Goal: Task Accomplishment & Management: Use online tool/utility

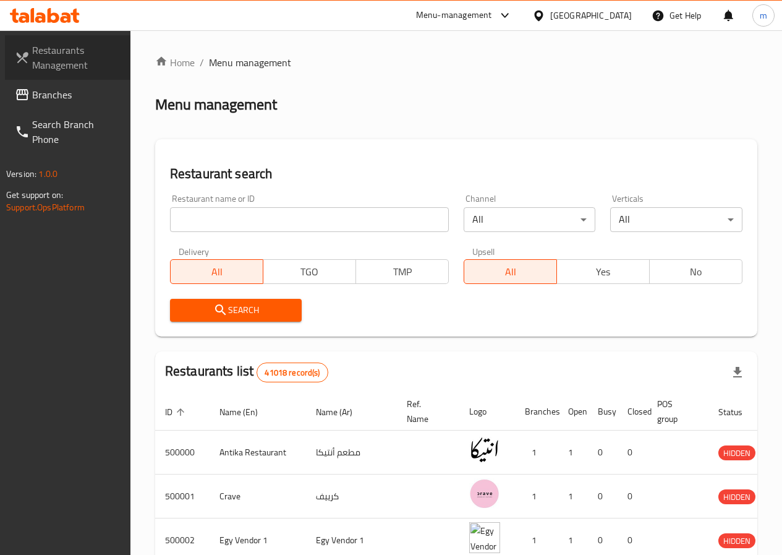
click at [87, 55] on span "Restaurants Management" at bounding box center [76, 58] width 88 height 30
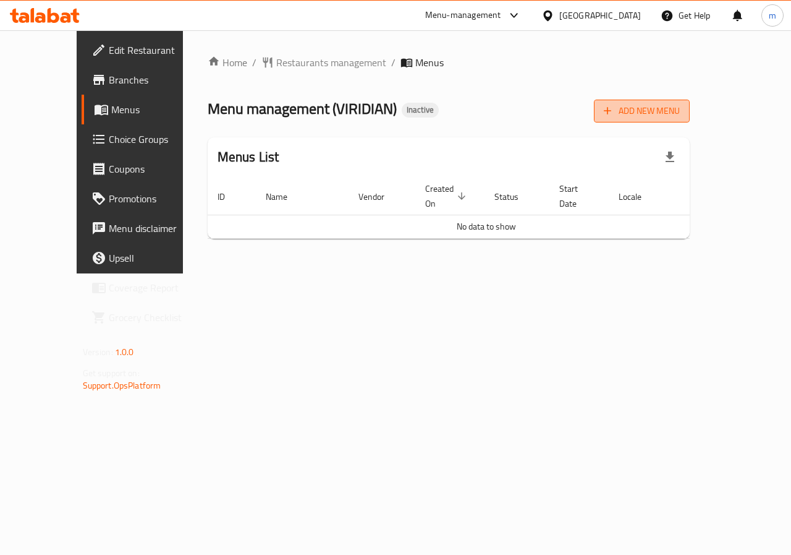
click at [680, 107] on span "Add New Menu" at bounding box center [642, 110] width 76 height 15
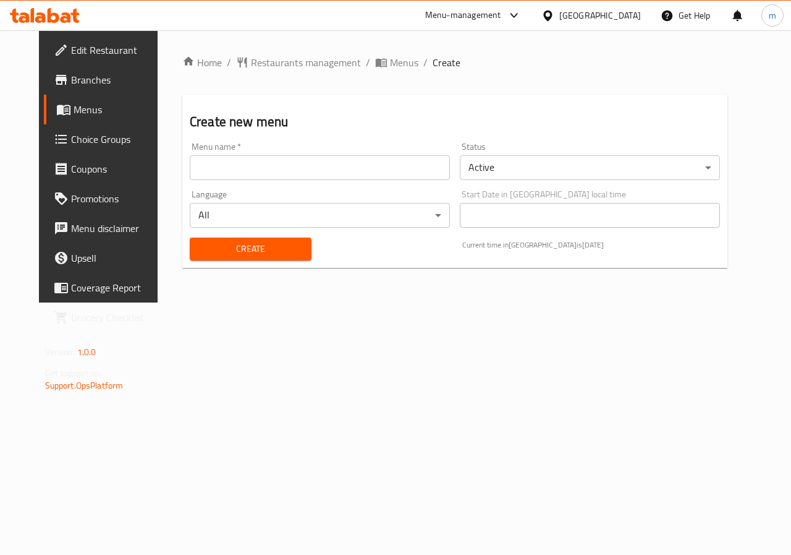
click at [341, 174] on input "text" at bounding box center [320, 167] width 260 height 25
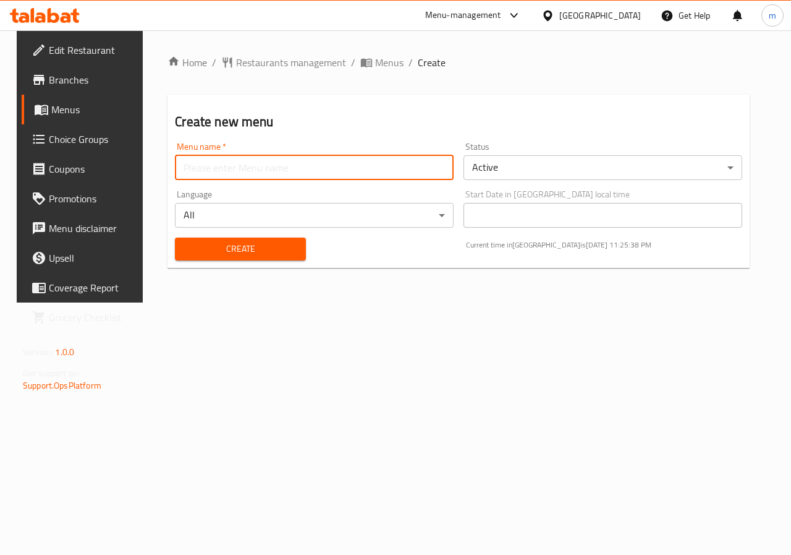
type input "7"
type input "[DATE]"
click at [254, 249] on span "Create" at bounding box center [240, 248] width 111 height 15
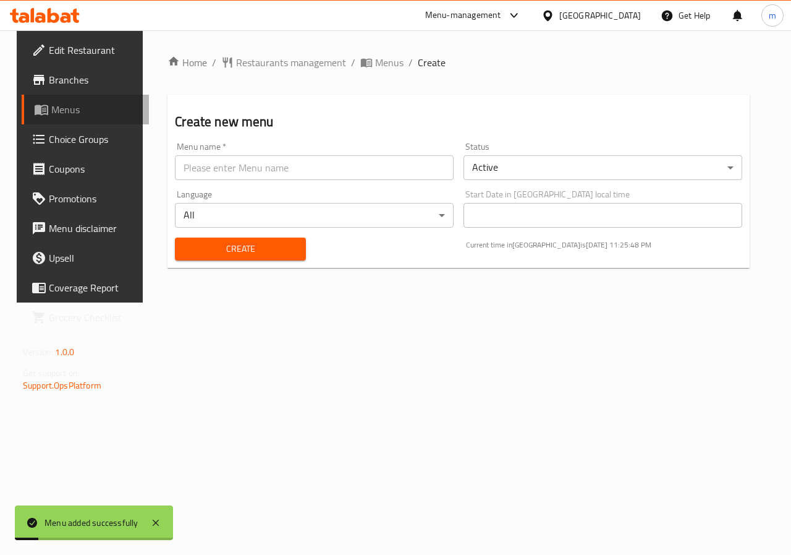
click at [51, 110] on span "Menus" at bounding box center [95, 109] width 88 height 15
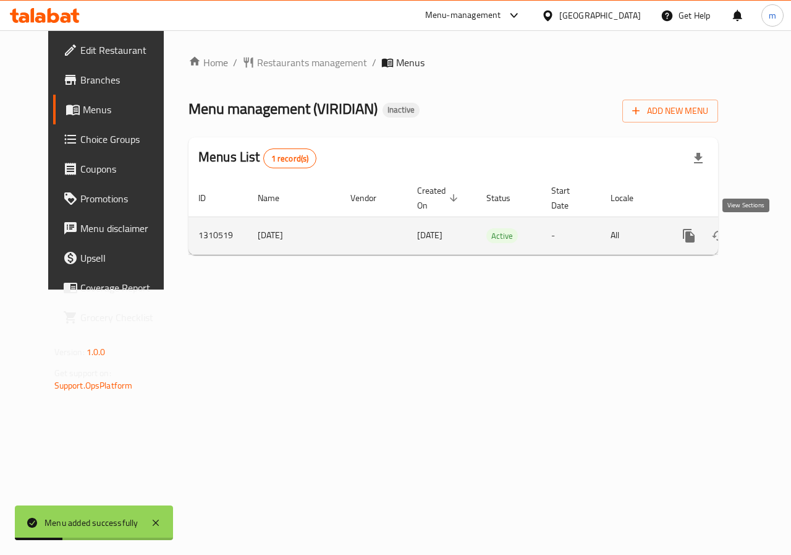
click at [773, 234] on icon "enhanced table" at bounding box center [778, 235] width 11 height 11
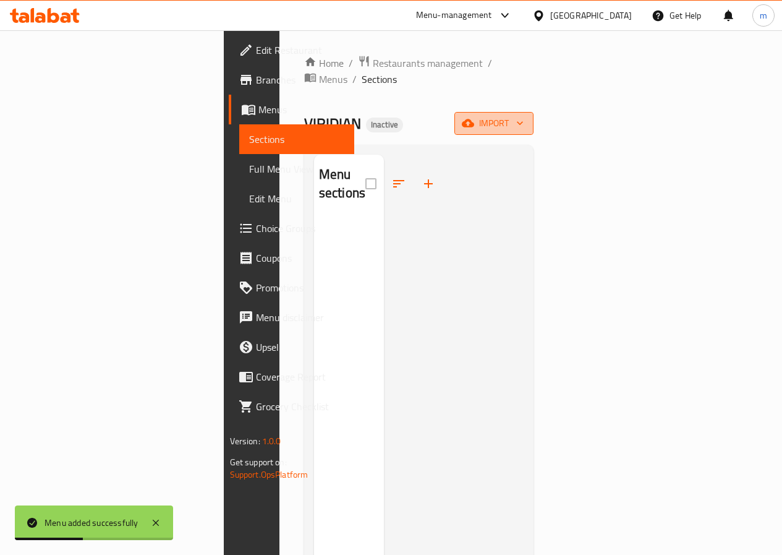
click at [524, 116] on span "import" at bounding box center [493, 123] width 59 height 15
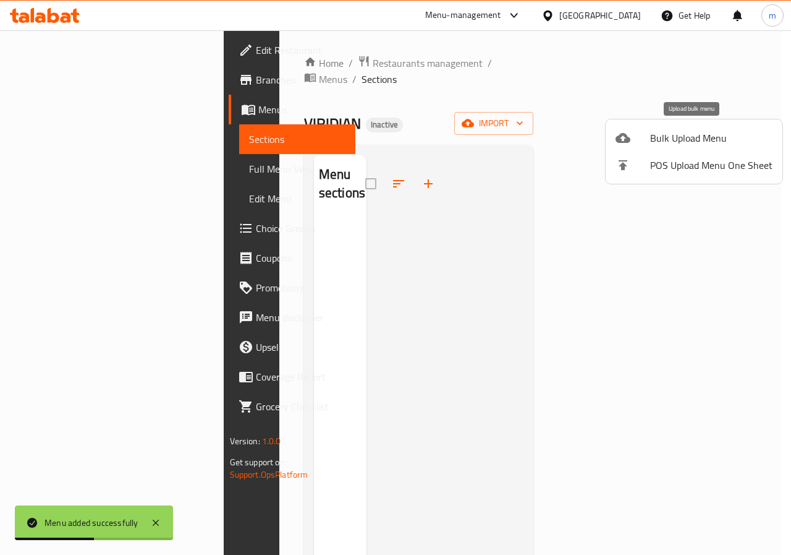
click at [697, 137] on span "Bulk Upload Menu" at bounding box center [712, 137] width 122 height 15
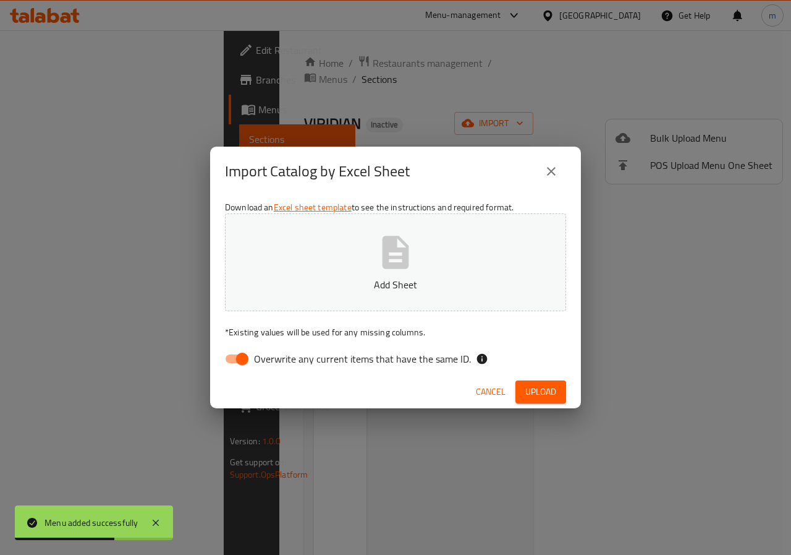
click at [250, 359] on input "Overwrite any current items that have the same ID." at bounding box center [242, 358] width 70 height 23
checkbox input "false"
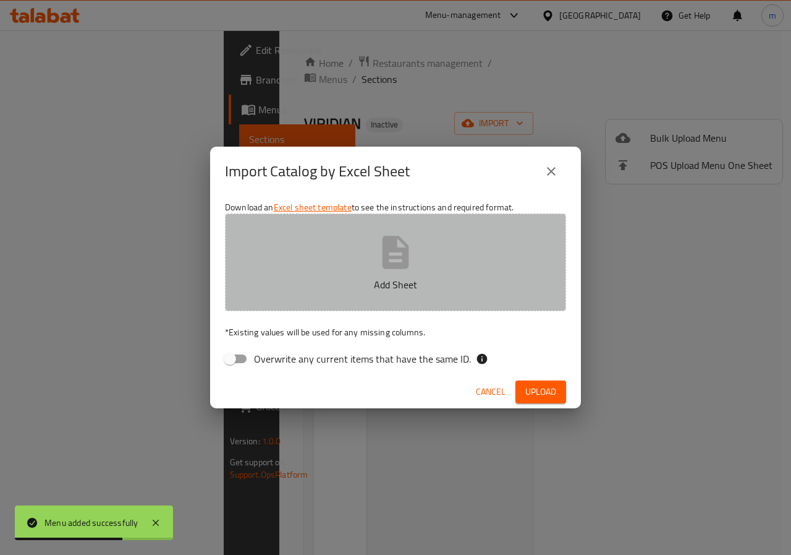
click at [282, 286] on p "Add Sheet" at bounding box center [395, 284] width 303 height 15
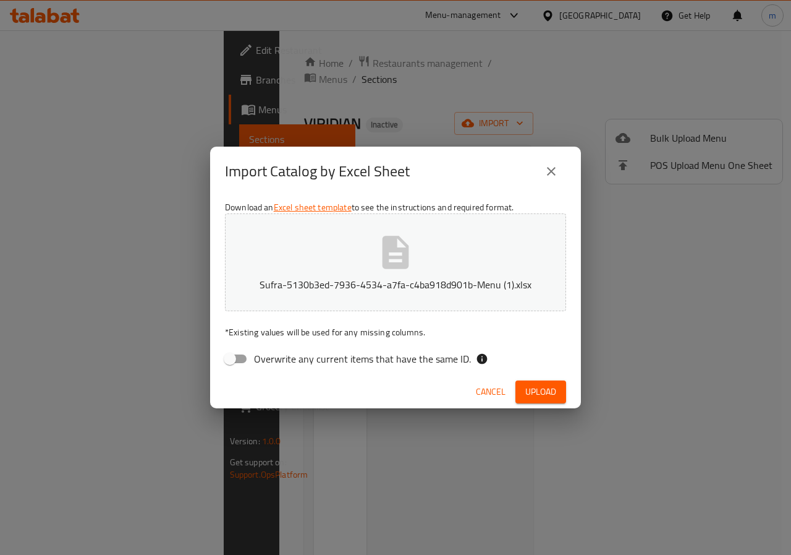
click at [551, 393] on span "Upload" at bounding box center [541, 391] width 31 height 15
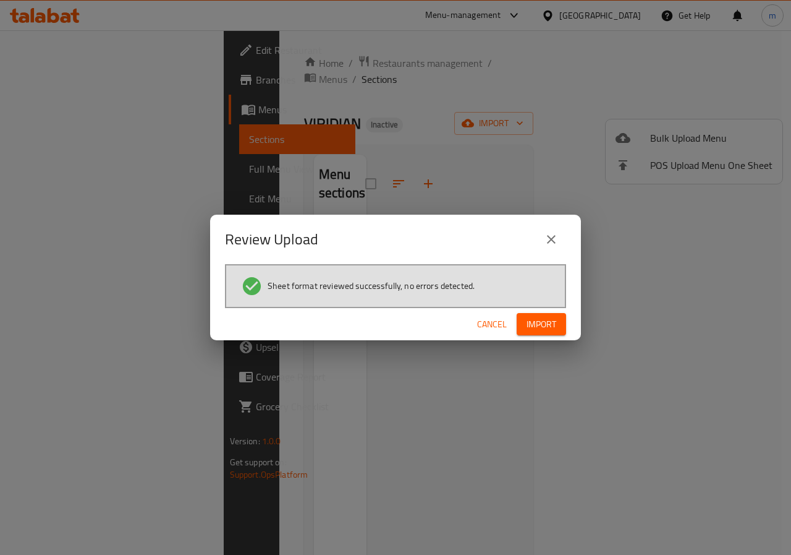
click at [547, 329] on span "Import" at bounding box center [542, 324] width 30 height 15
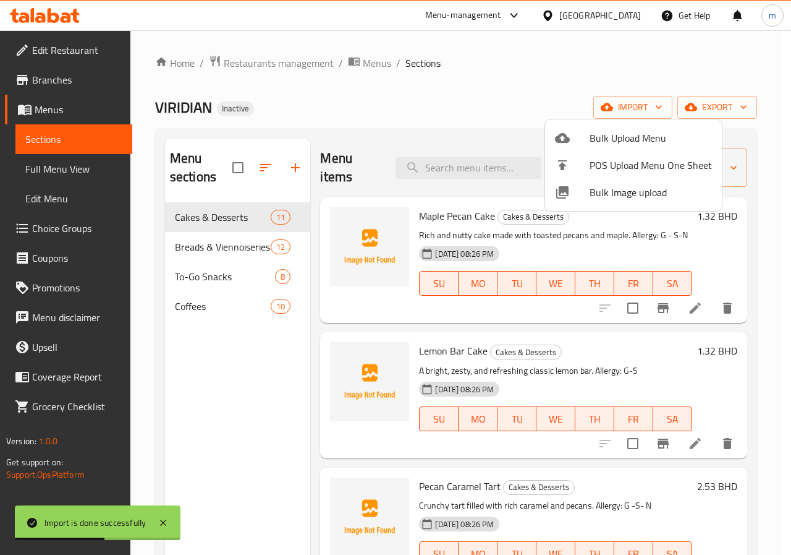
click at [84, 164] on div at bounding box center [395, 277] width 791 height 555
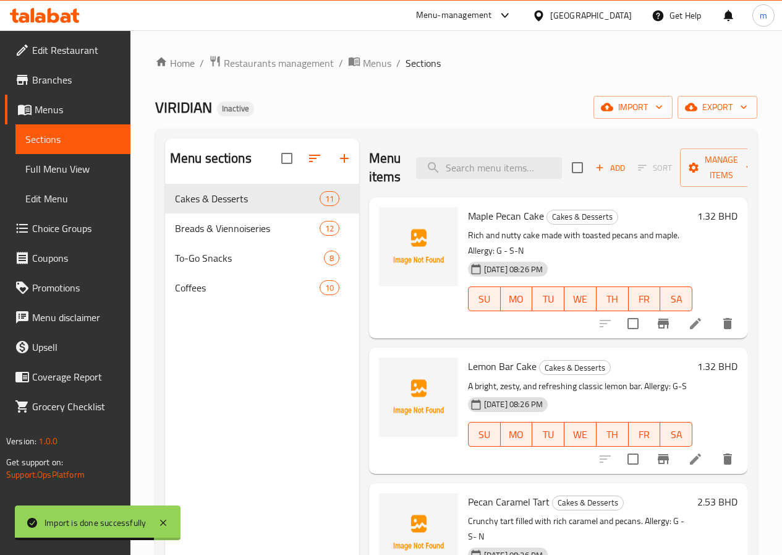
click at [85, 168] on span "Full Menu View" at bounding box center [72, 168] width 95 height 15
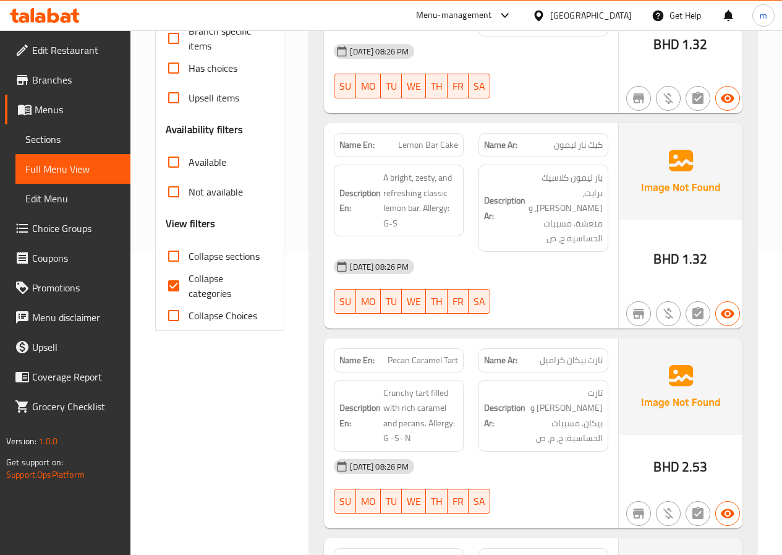
scroll to position [371, 0]
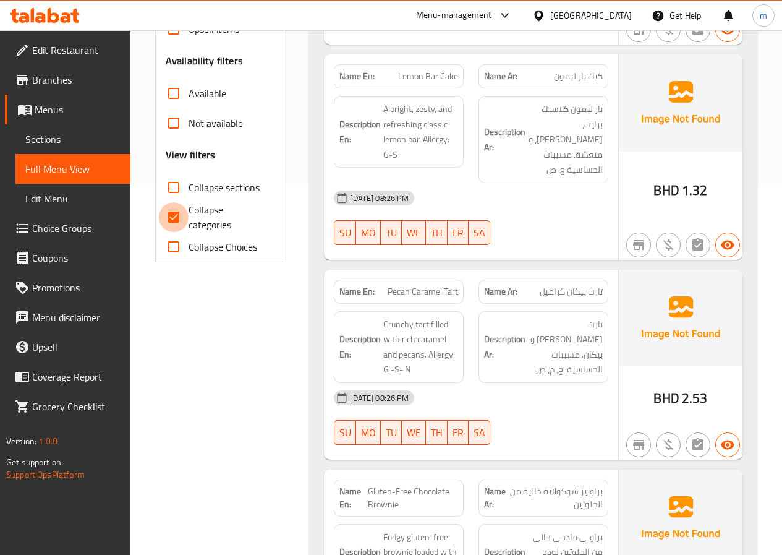
click at [175, 220] on input "Collapse categories" at bounding box center [174, 217] width 30 height 30
checkbox input "false"
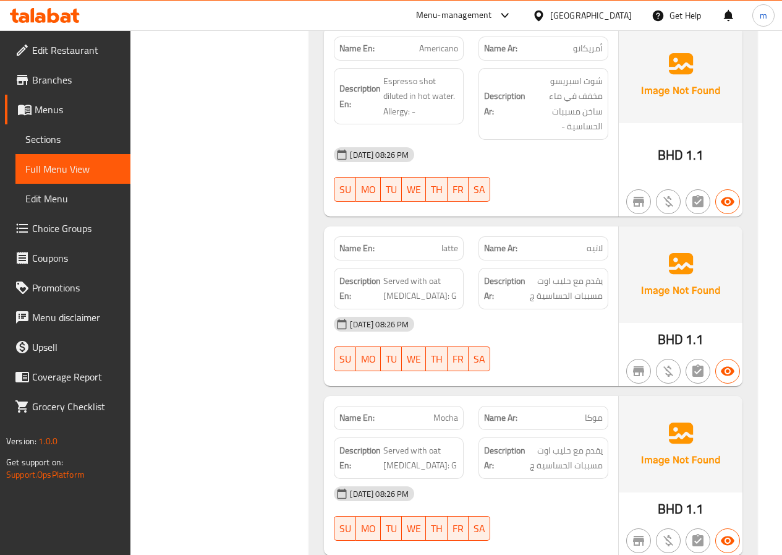
scroll to position [7737, 0]
